Goal: Task Accomplishment & Management: Use online tool/utility

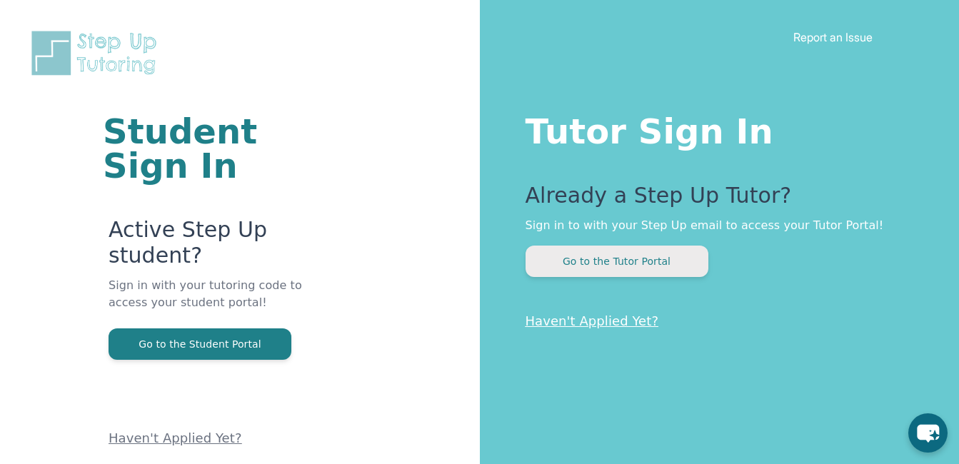
click at [605, 261] on button "Go to the Tutor Portal" at bounding box center [616, 261] width 183 height 31
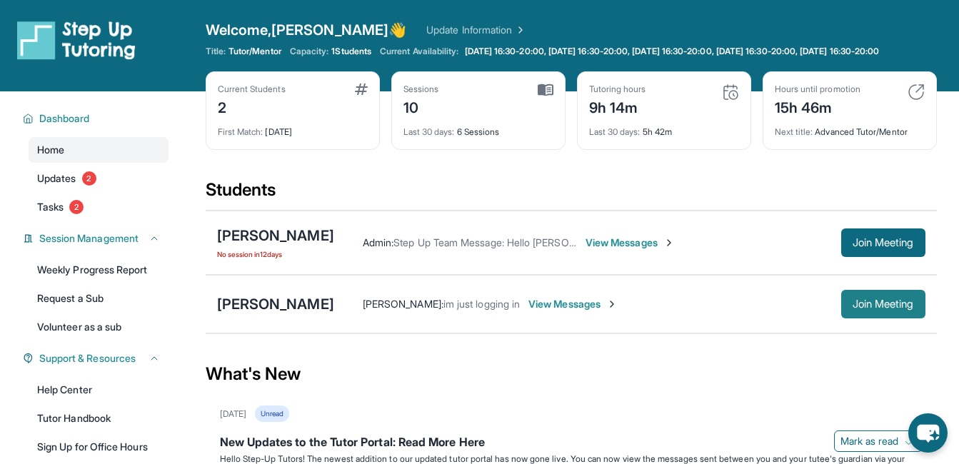
click at [887, 318] on button "Join Meeting" at bounding box center [883, 304] width 84 height 29
click at [877, 308] on span "Join Meeting" at bounding box center [882, 304] width 61 height 9
